Goal: Information Seeking & Learning: Learn about a topic

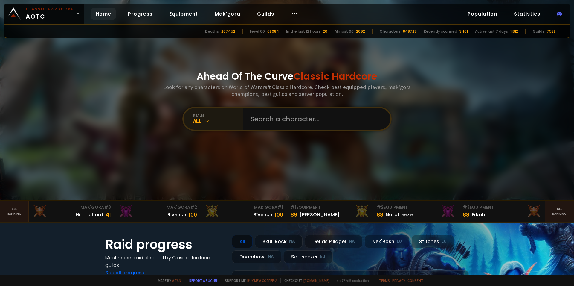
click at [214, 122] on div "All" at bounding box center [218, 121] width 50 height 7
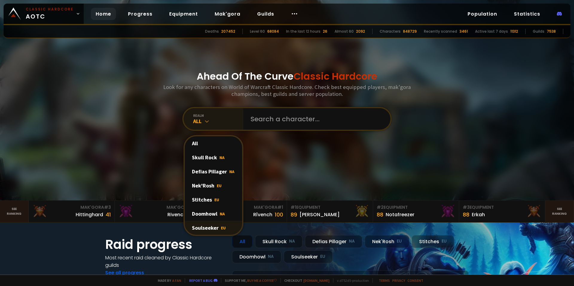
click at [212, 226] on div "Soulseeker EU" at bounding box center [213, 227] width 57 height 14
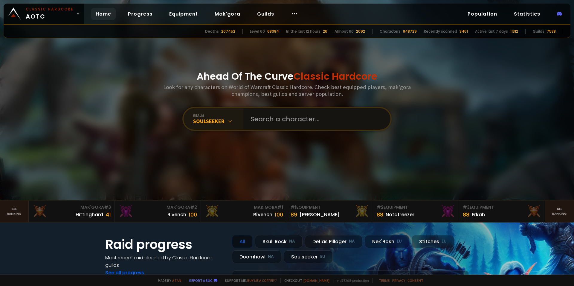
click at [281, 119] on input "text" at bounding box center [315, 119] width 136 height 22
click at [269, 12] on link "Guilds" at bounding box center [265, 14] width 27 height 12
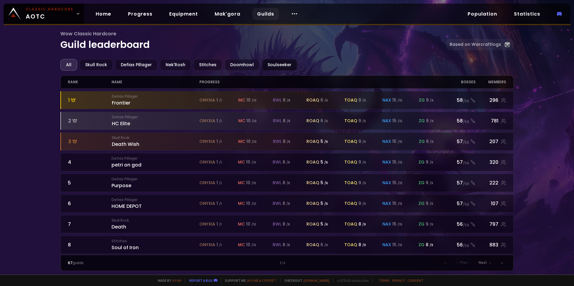
click at [273, 64] on div "Soulseeker" at bounding box center [279, 65] width 35 height 12
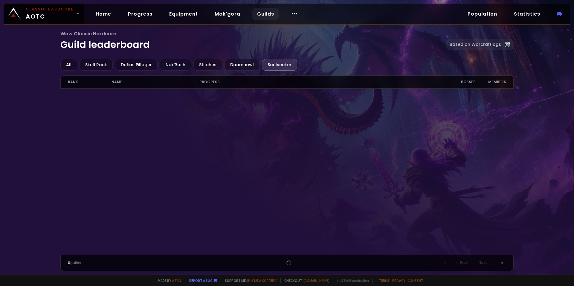
click at [277, 64] on div "Soulseeker" at bounding box center [279, 65] width 35 height 12
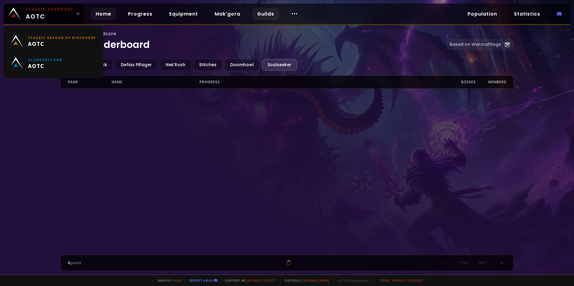
click at [107, 15] on link "Home" at bounding box center [103, 14] width 25 height 12
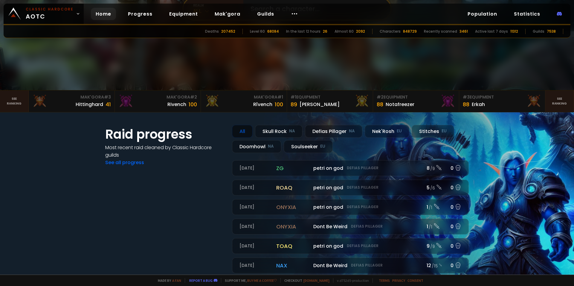
scroll to position [72, 0]
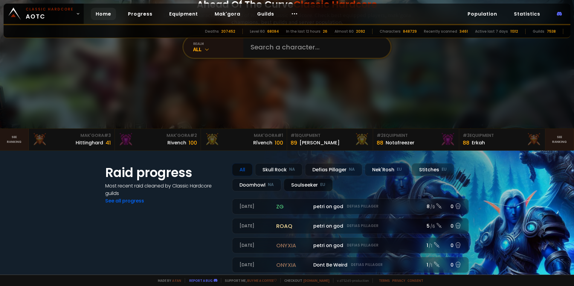
click at [306, 184] on div "Soulseeker EU" at bounding box center [308, 184] width 49 height 13
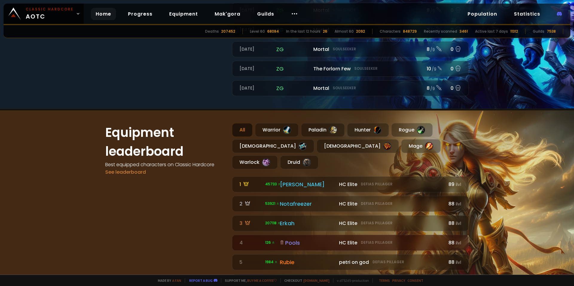
scroll to position [179, 0]
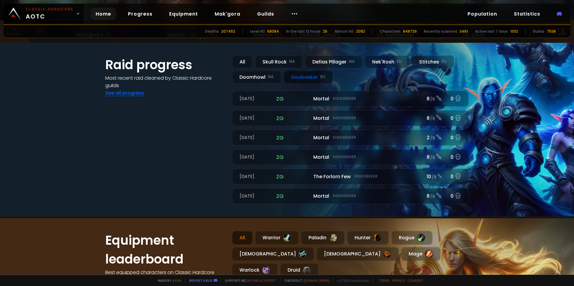
click at [133, 93] on link "See all progress" at bounding box center [124, 92] width 39 height 7
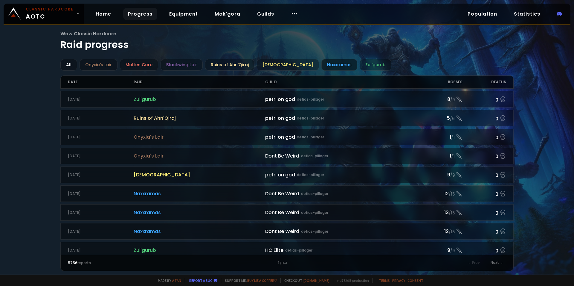
click at [322, 64] on div "Naxxramas" at bounding box center [340, 65] width 36 height 12
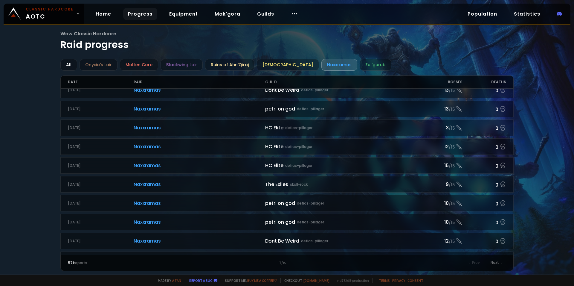
scroll to position [591, 0]
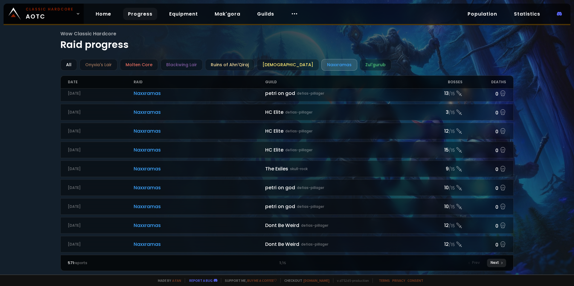
click at [495, 264] on div "Next" at bounding box center [496, 262] width 19 height 8
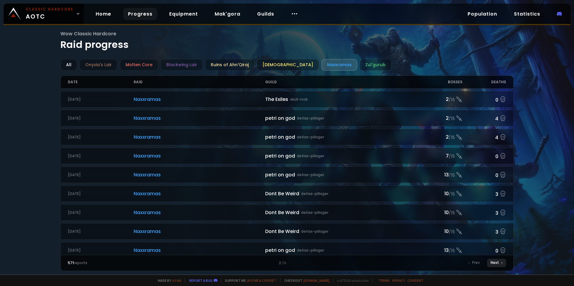
click at [496, 263] on div "Next" at bounding box center [496, 262] width 19 height 8
